Goal: Entertainment & Leisure: Browse casually

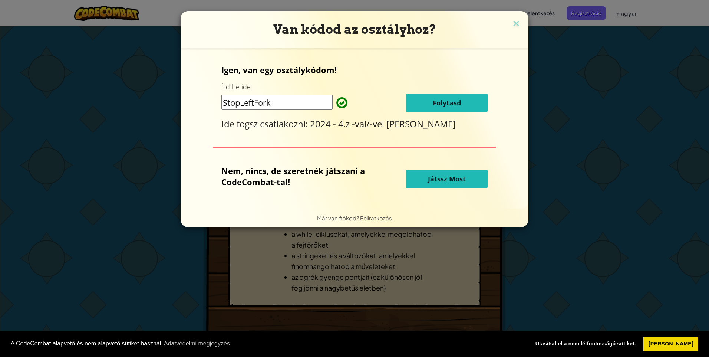
click at [458, 173] on button "Játssz Most" at bounding box center [447, 179] width 82 height 19
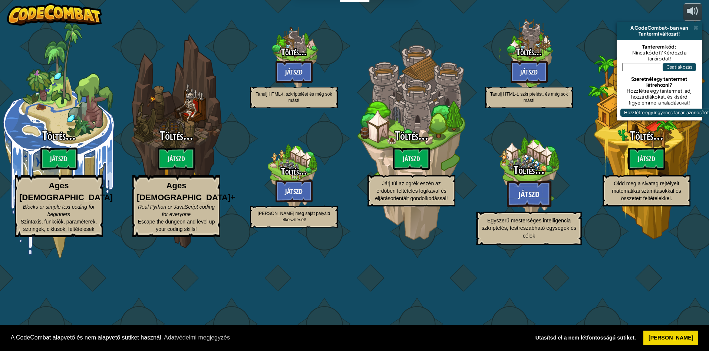
select select "hu"
